Goal: Information Seeking & Learning: Understand process/instructions

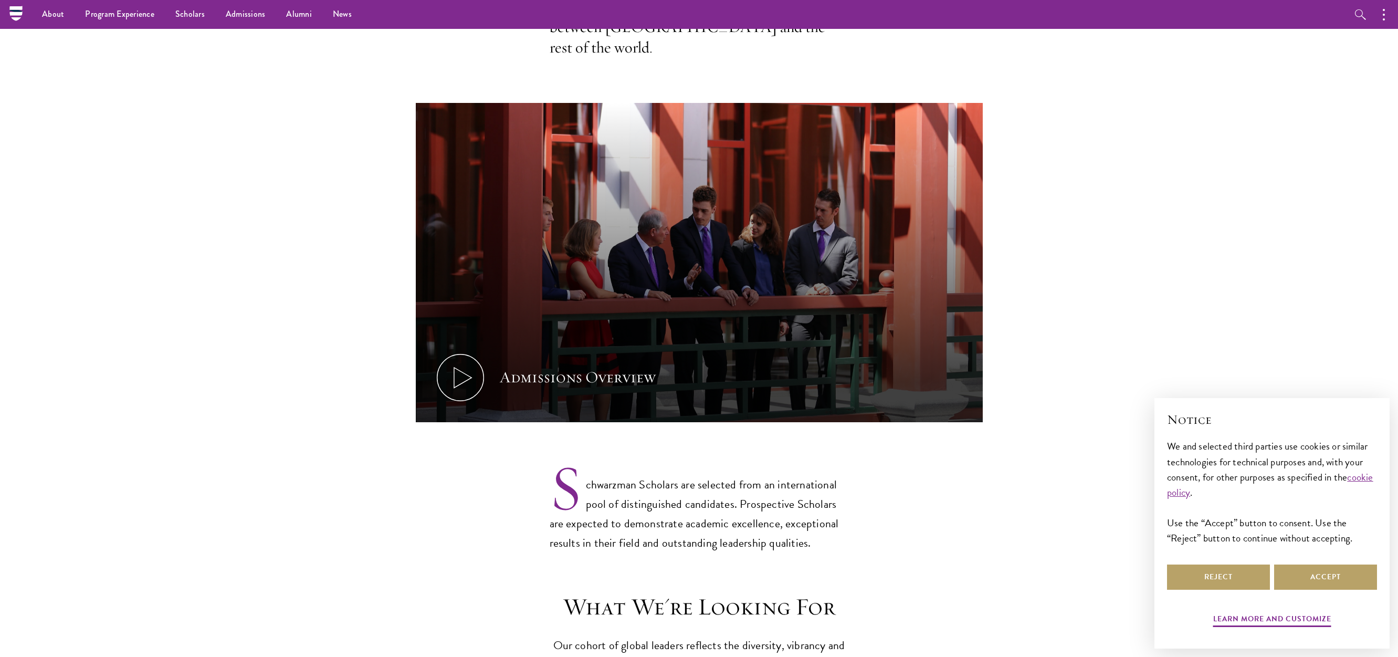
scroll to position [339, 0]
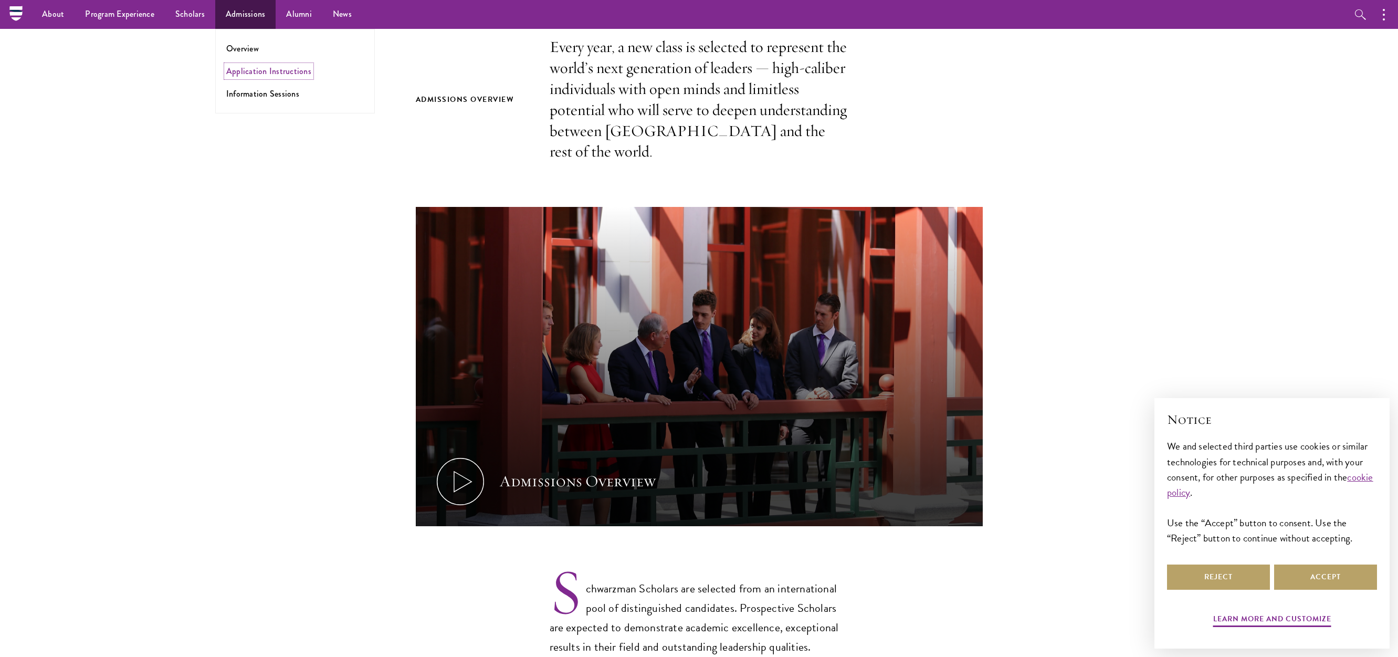
click at [243, 77] on link "Application Instructions" at bounding box center [268, 71] width 85 height 12
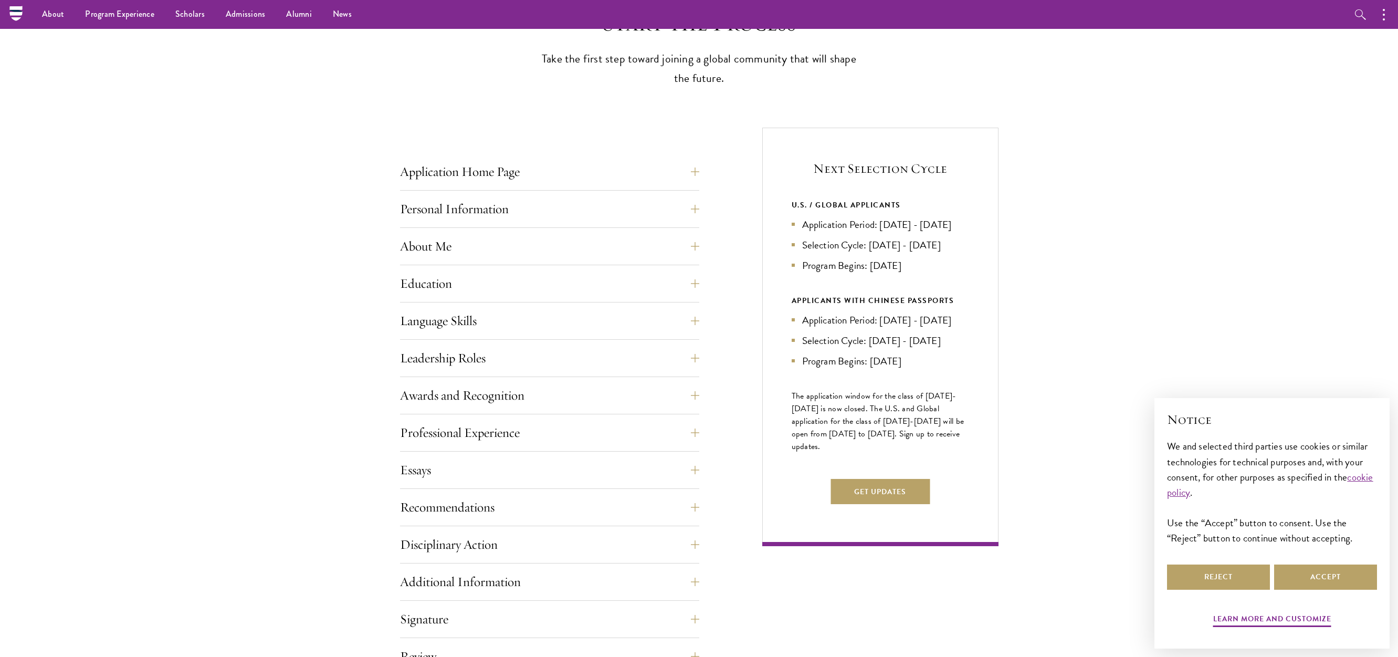
scroll to position [297, 0]
click at [413, 319] on button "Language Skills" at bounding box center [557, 321] width 299 height 25
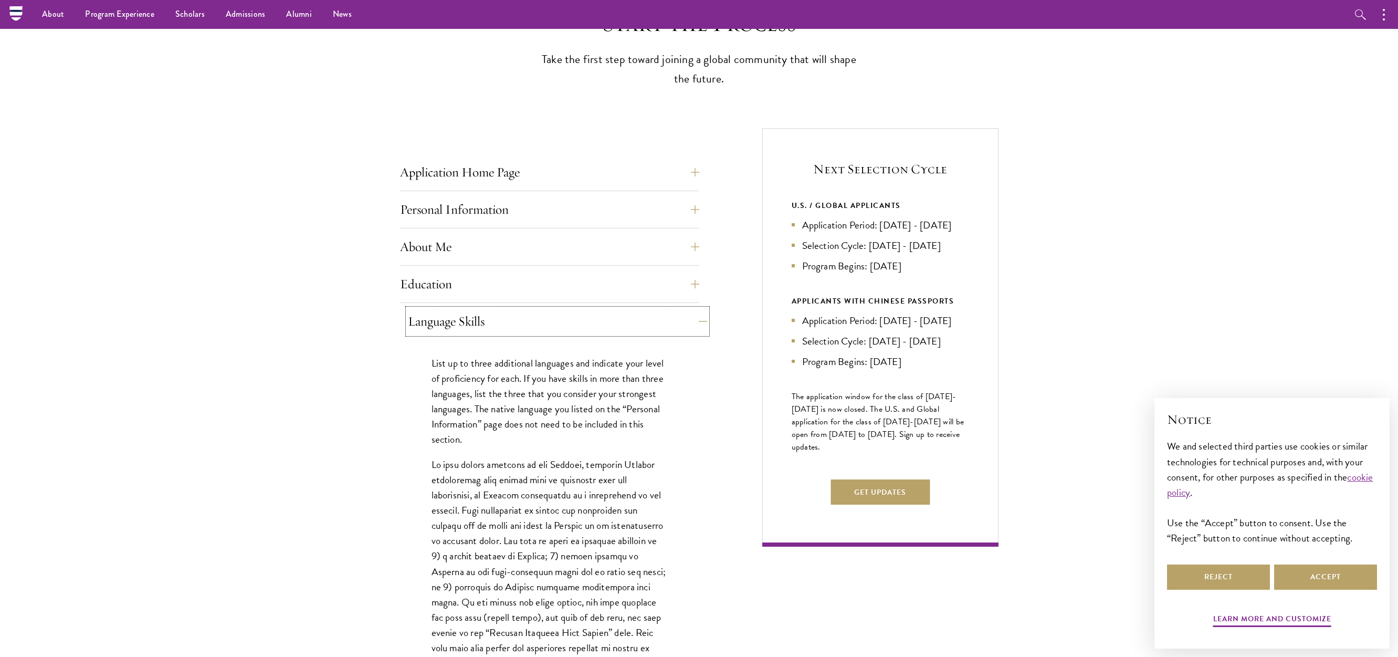
click at [413, 319] on button "Language Skills" at bounding box center [557, 321] width 299 height 25
